Goal: Information Seeking & Learning: Learn about a topic

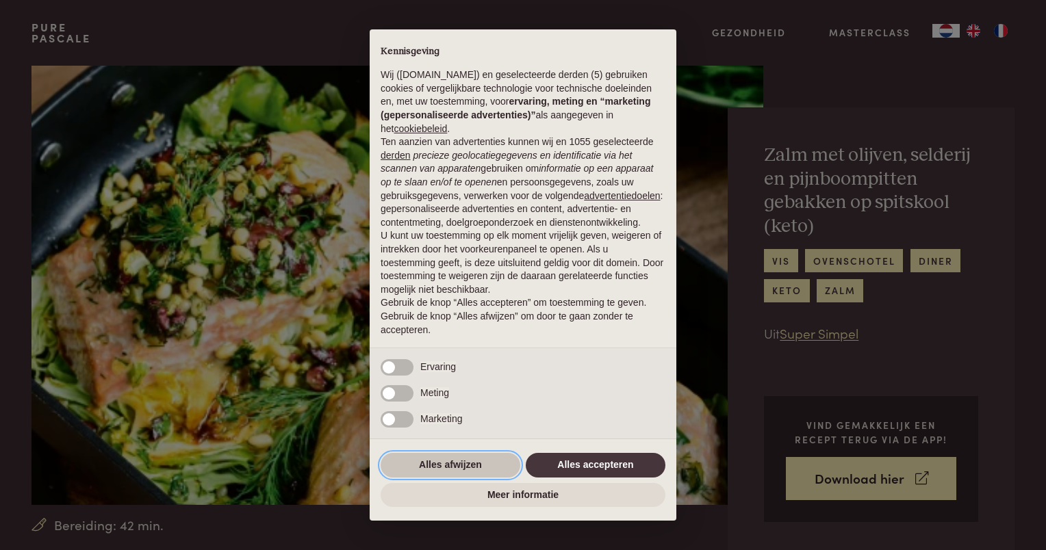
click at [451, 468] on button "Alles afwijzen" at bounding box center [451, 465] width 140 height 25
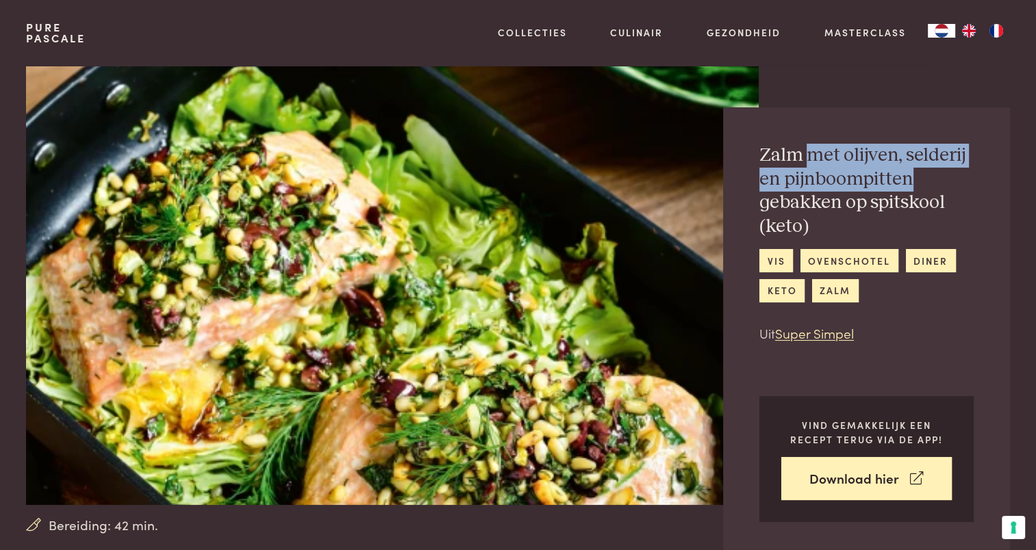
drag, startPoint x: 816, startPoint y: 155, endPoint x: 923, endPoint y: 186, distance: 111.3
click at [923, 186] on h2 "Zalm met olijven, selderij en pijnboompitten gebakken op spitskool (keto)" at bounding box center [866, 191] width 214 height 94
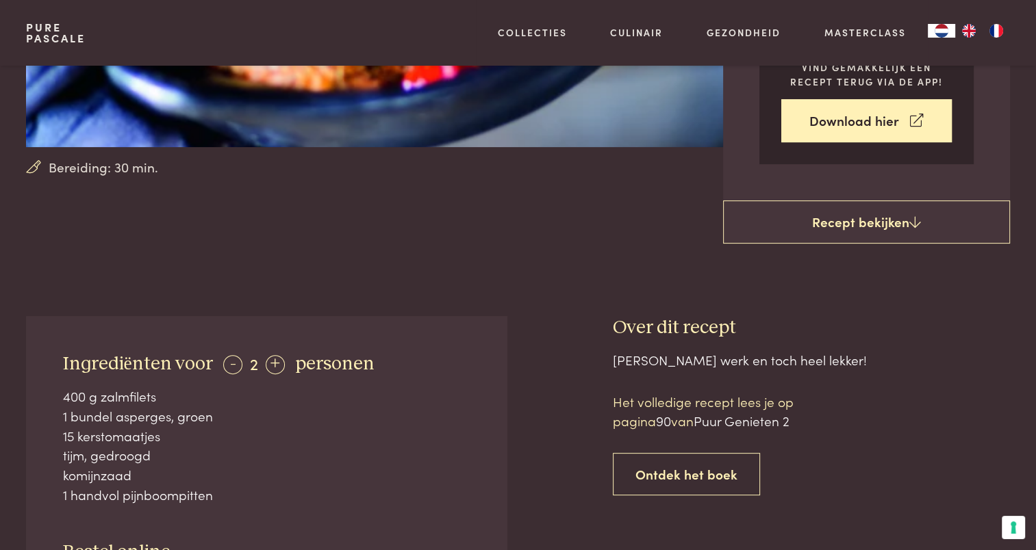
scroll to position [411, 0]
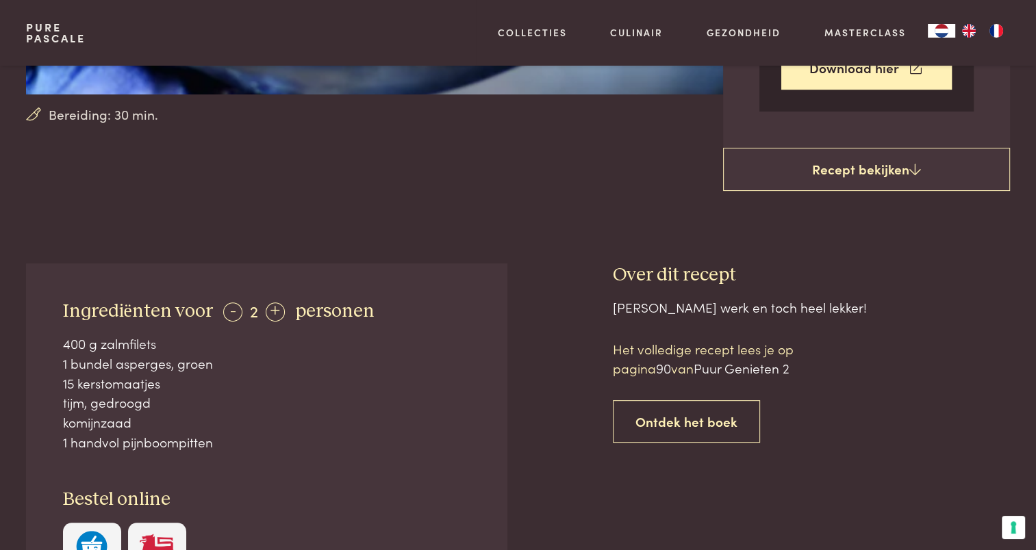
drag, startPoint x: 75, startPoint y: 314, endPoint x: 200, endPoint y: 370, distance: 136.6
click at [200, 370] on div "400 g zalmfilets 1 bundel asperges, groen 15 kerstomaatjes tijm, gedroogd komij…" at bounding box center [267, 393] width 408 height 118
